Goal: Information Seeking & Learning: Learn about a topic

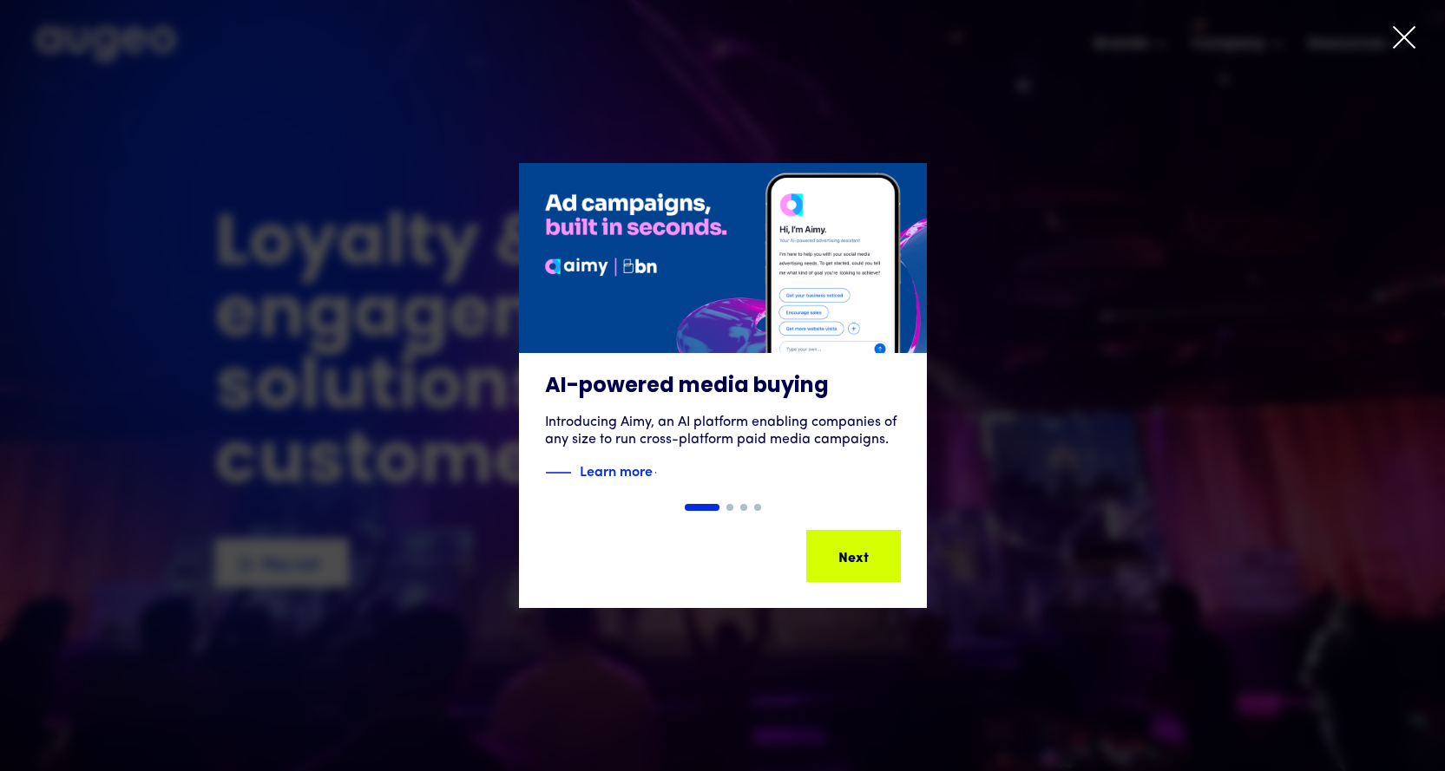
click at [1410, 37] on icon at bounding box center [1404, 37] width 26 height 26
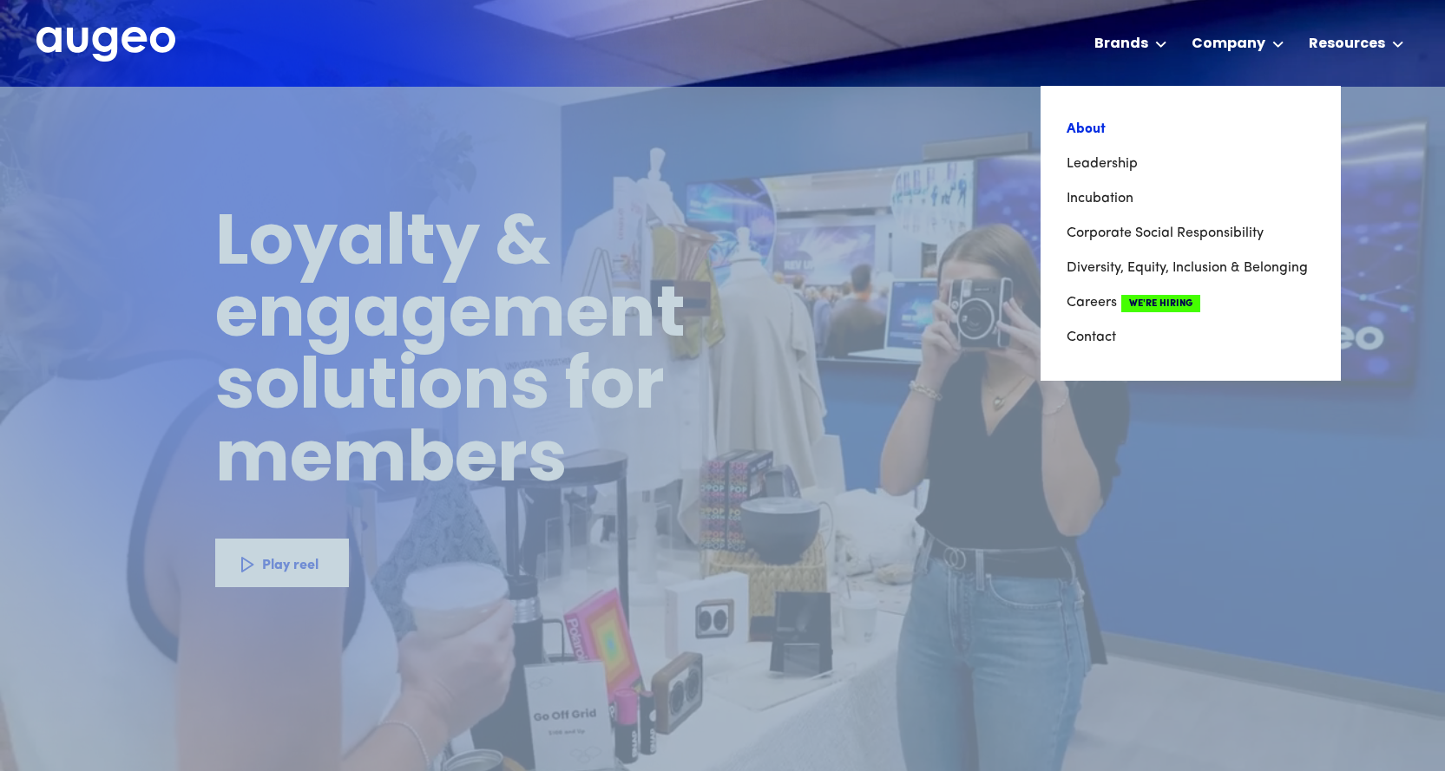
click at [1104, 125] on link "About" at bounding box center [1190, 129] width 248 height 35
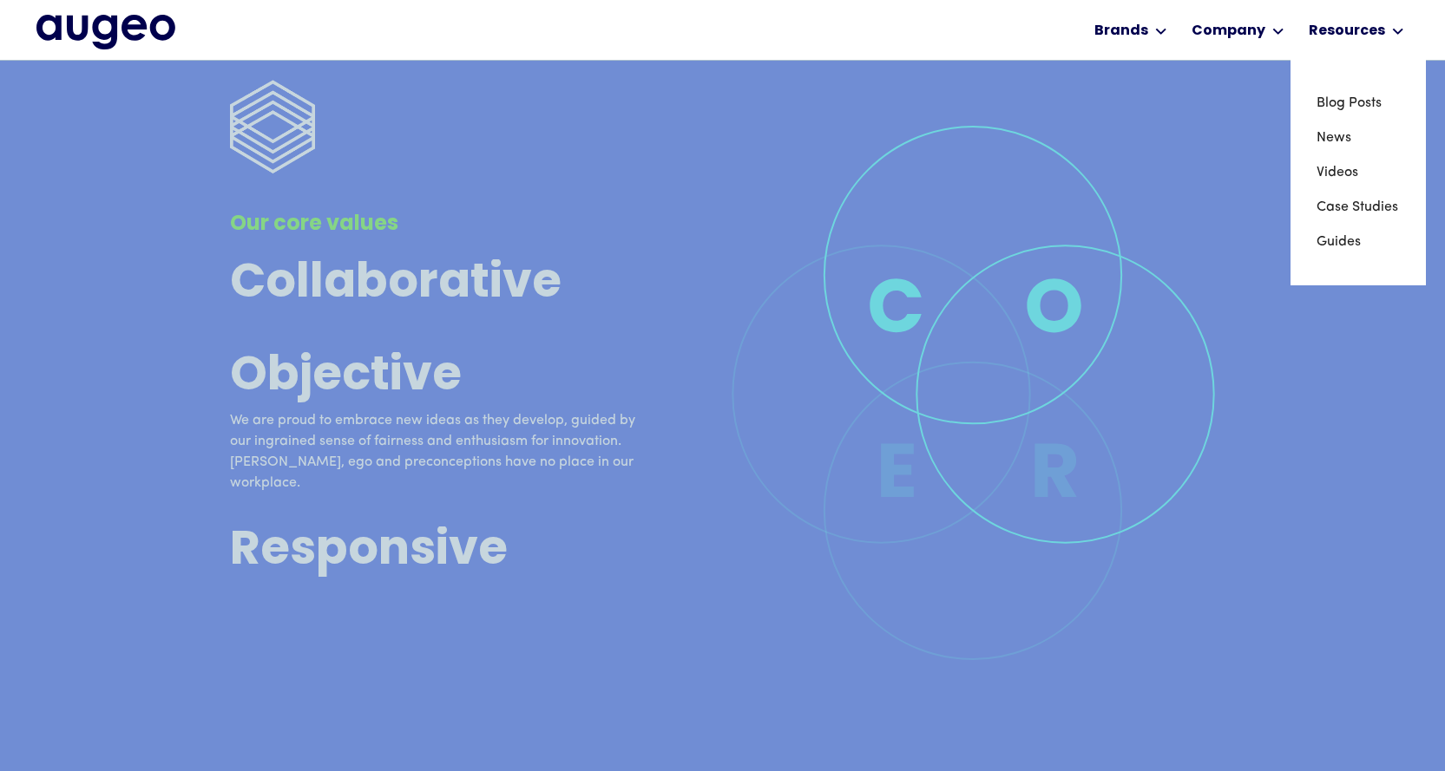
scroll to position [4636, 0]
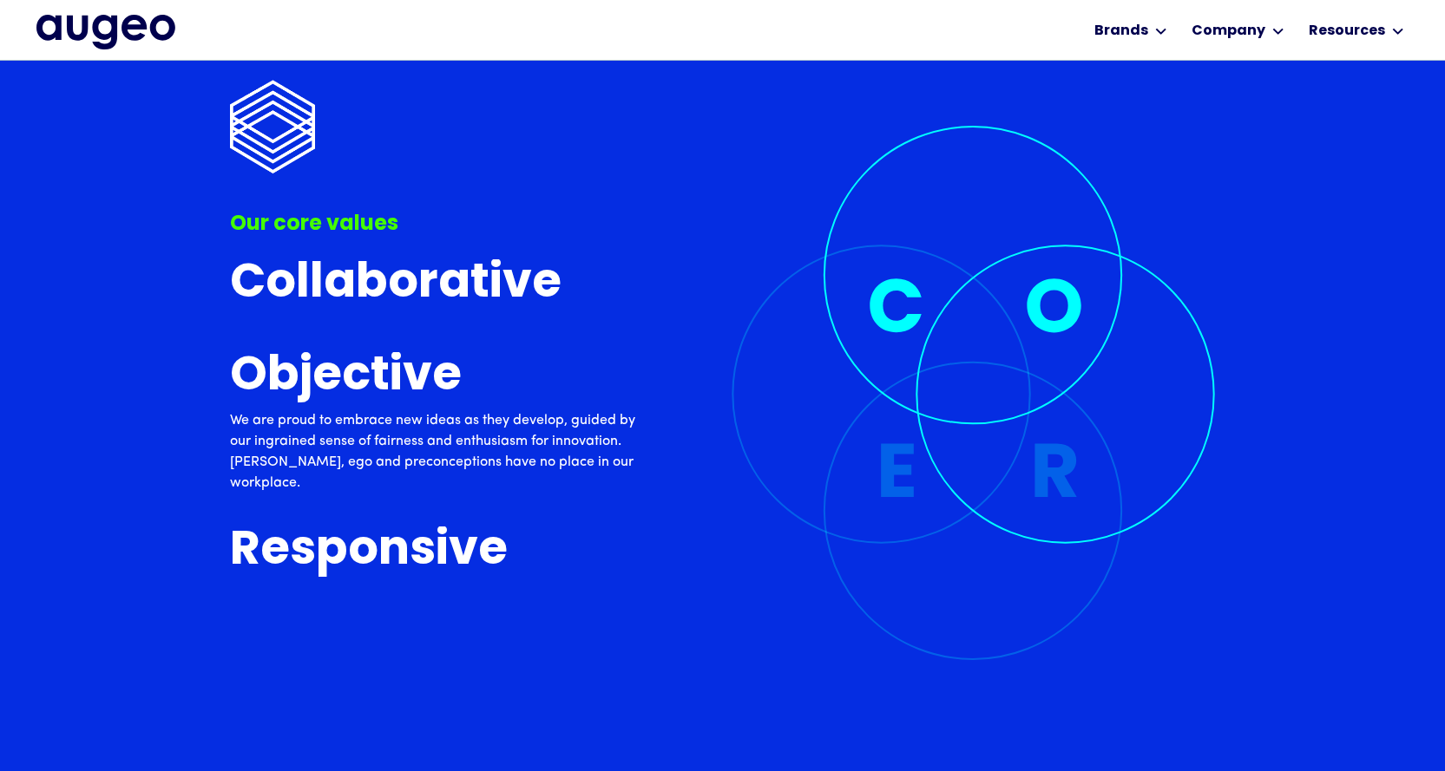
click at [312, 21] on div "Workplace solutions Employee recognition & rewards Channel Loyalty Sales incent…" at bounding box center [722, 30] width 1373 height 60
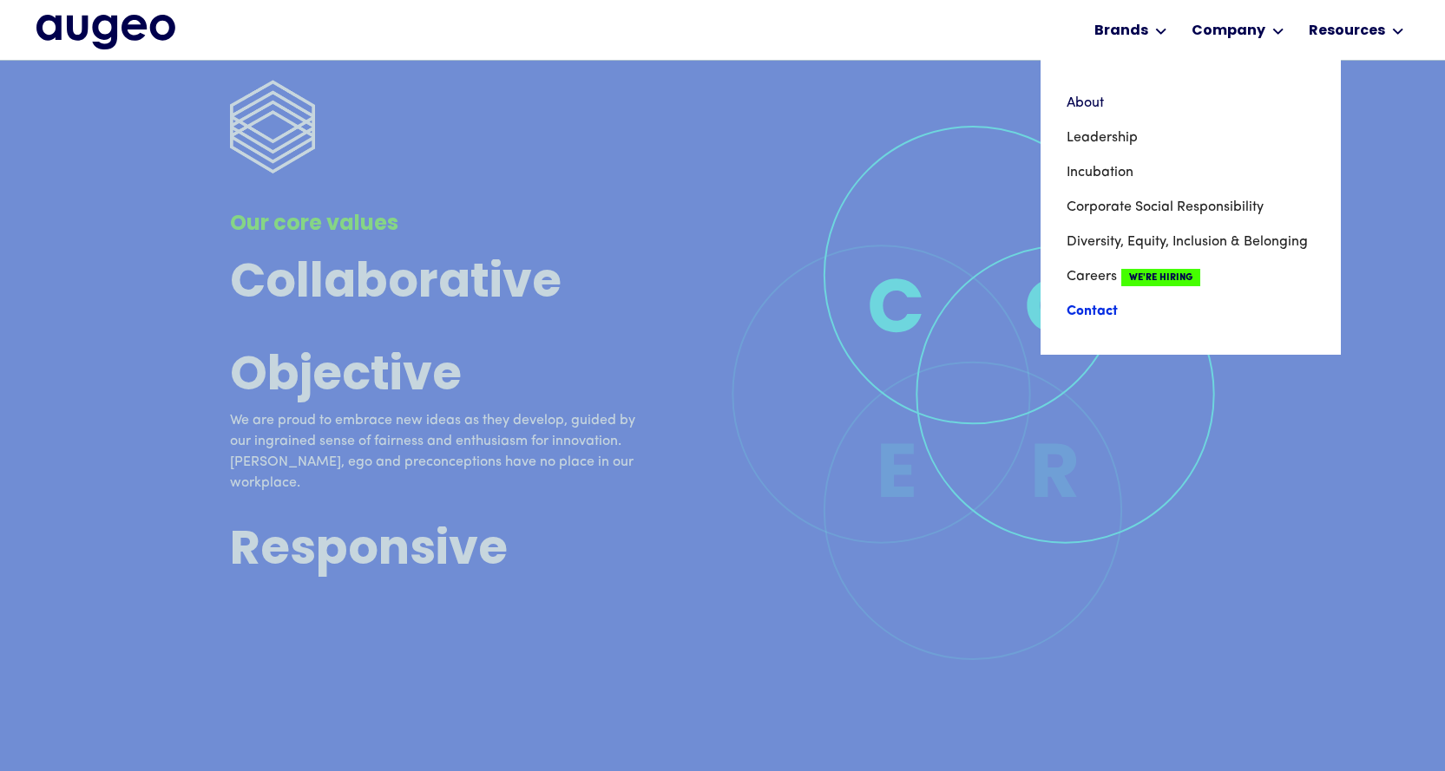
scroll to position [5160, 0]
click at [1104, 309] on link "Contact" at bounding box center [1190, 311] width 248 height 35
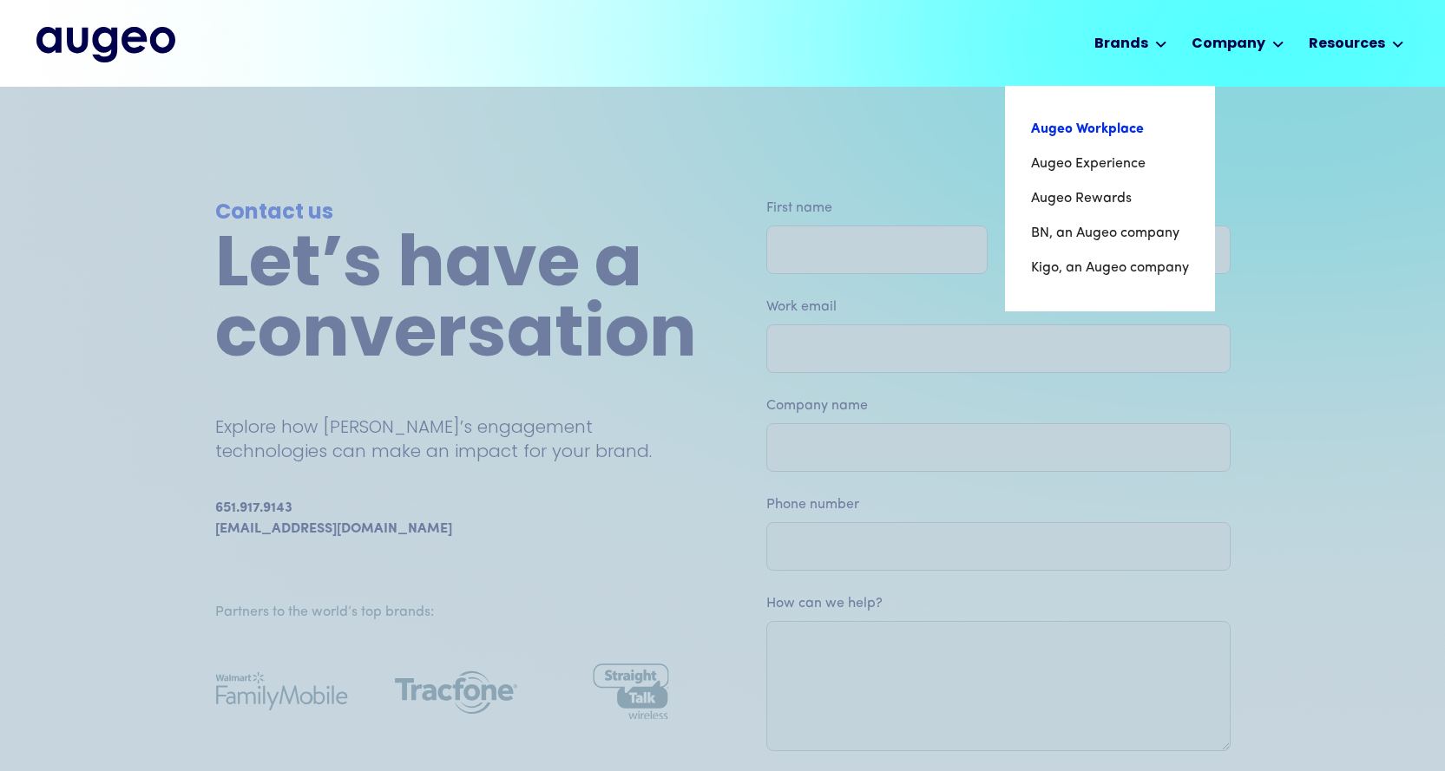
click at [1125, 123] on link "Augeo Workplace" at bounding box center [1110, 129] width 158 height 35
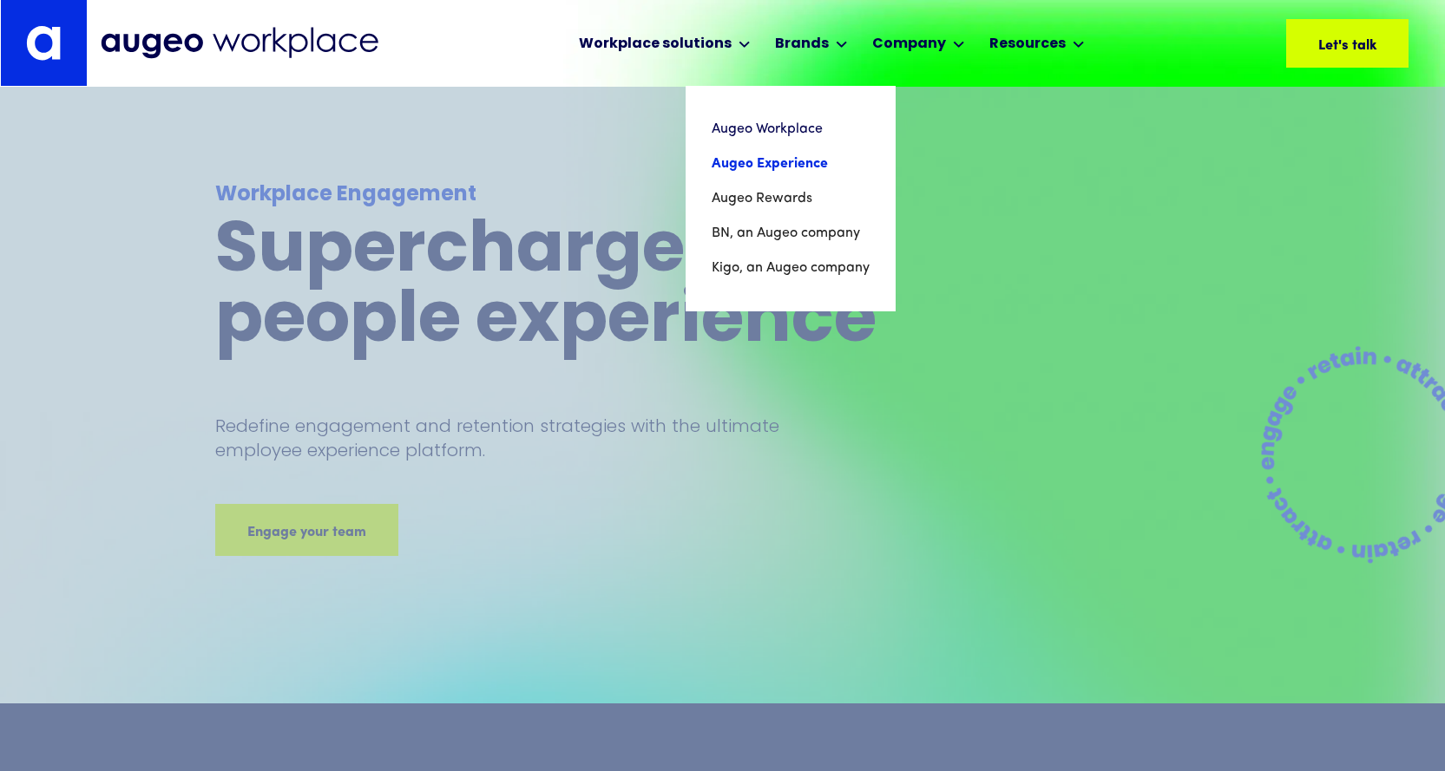
click at [787, 149] on link "Augeo Experience" at bounding box center [791, 164] width 158 height 35
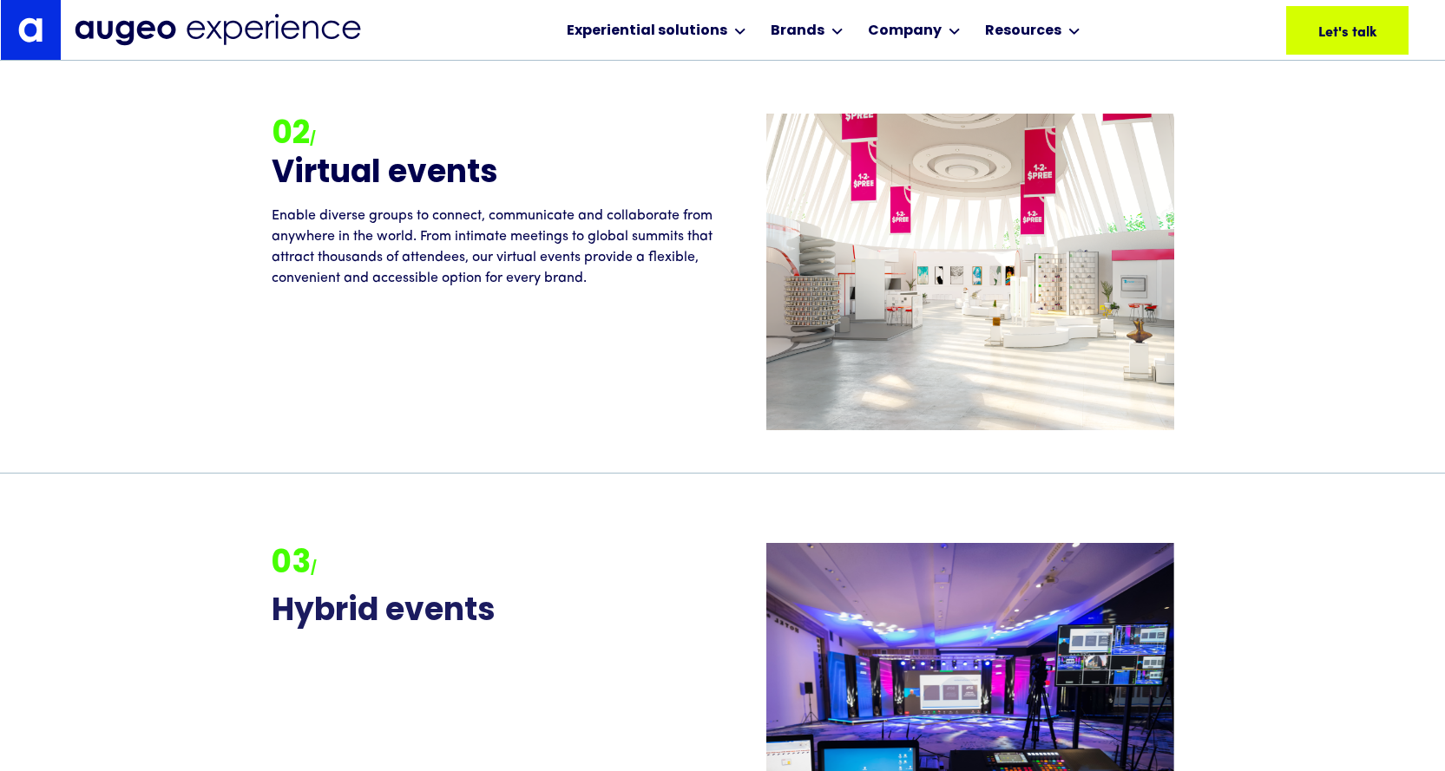
scroll to position [2446, 0]
